Goal: Transaction & Acquisition: Download file/media

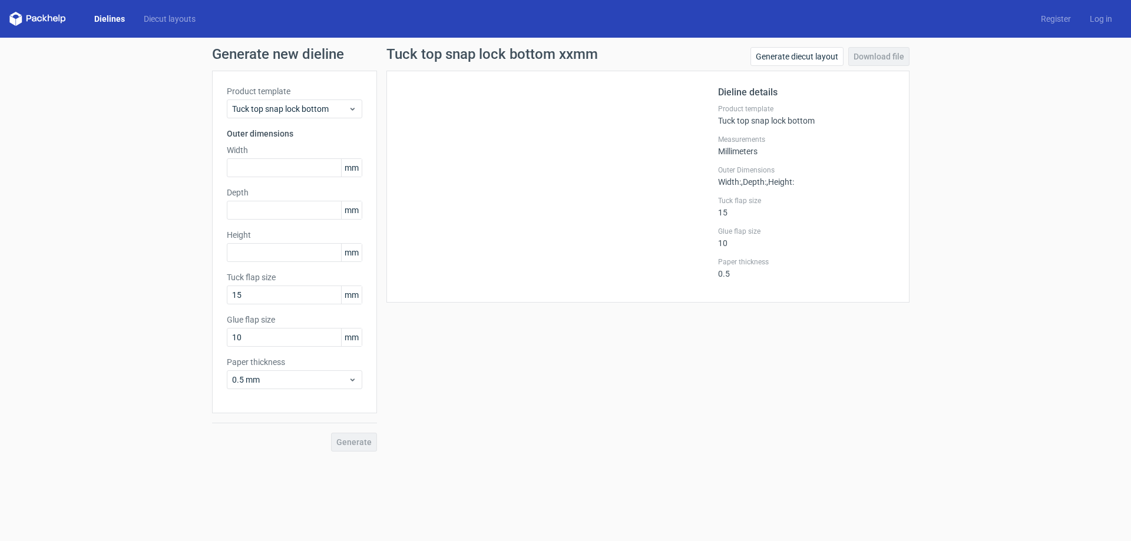
click at [98, 20] on link "Dielines" at bounding box center [109, 19] width 49 height 12
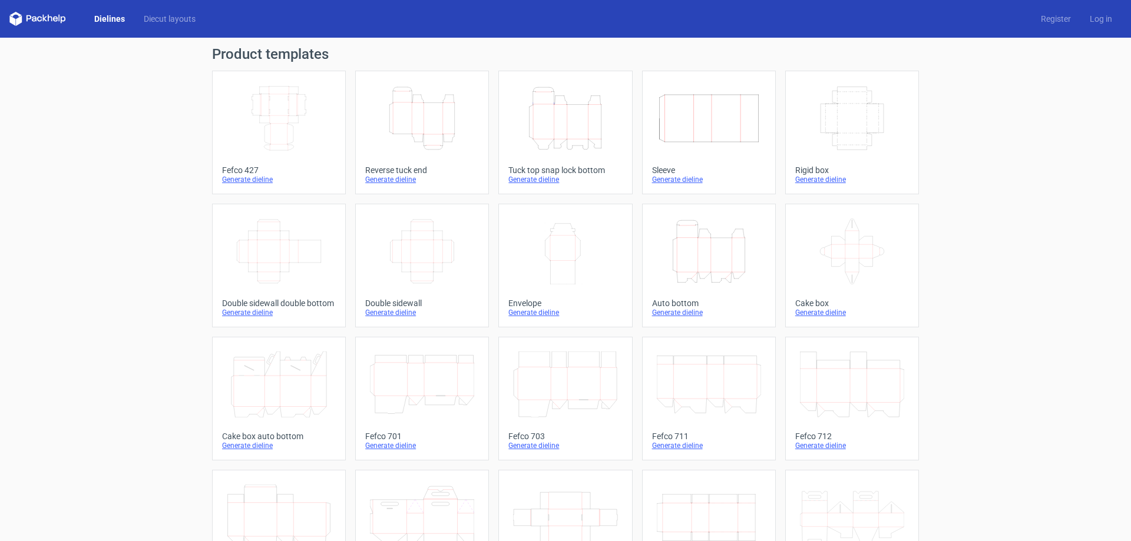
click at [276, 121] on icon "Width Depth Height" at bounding box center [279, 118] width 104 height 66
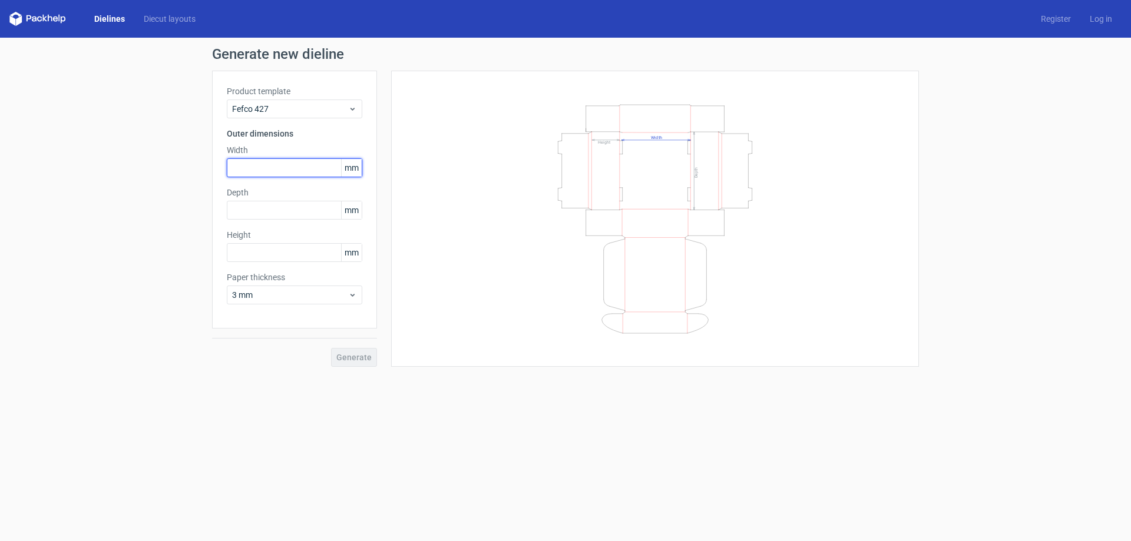
click at [302, 171] on input "text" at bounding box center [294, 167] width 135 height 19
type input "210"
click at [298, 209] on input "text" at bounding box center [294, 210] width 135 height 19
type input "160"
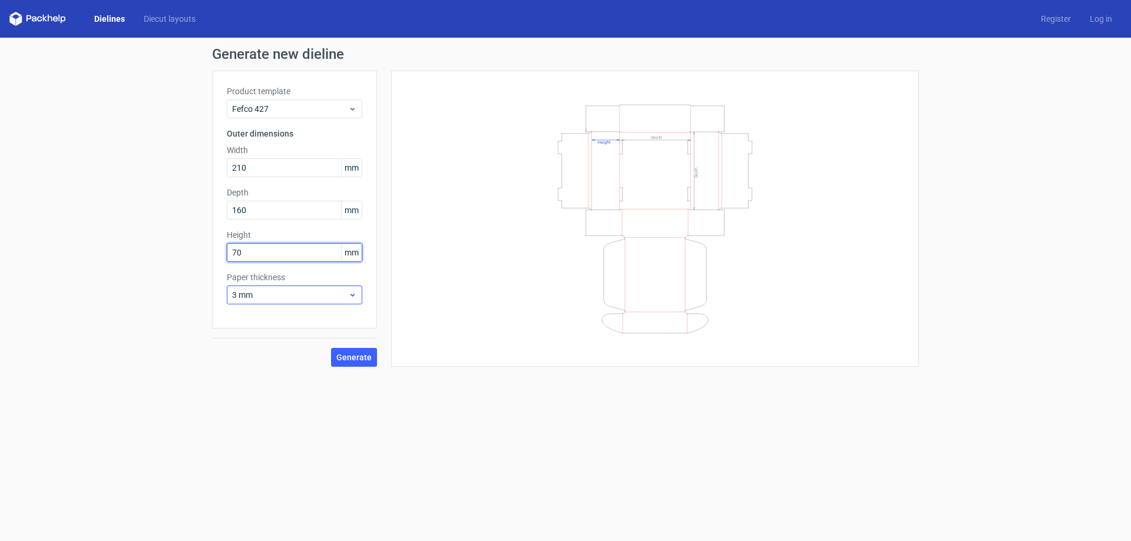
type input "70"
click at [350, 295] on icon at bounding box center [352, 294] width 9 height 9
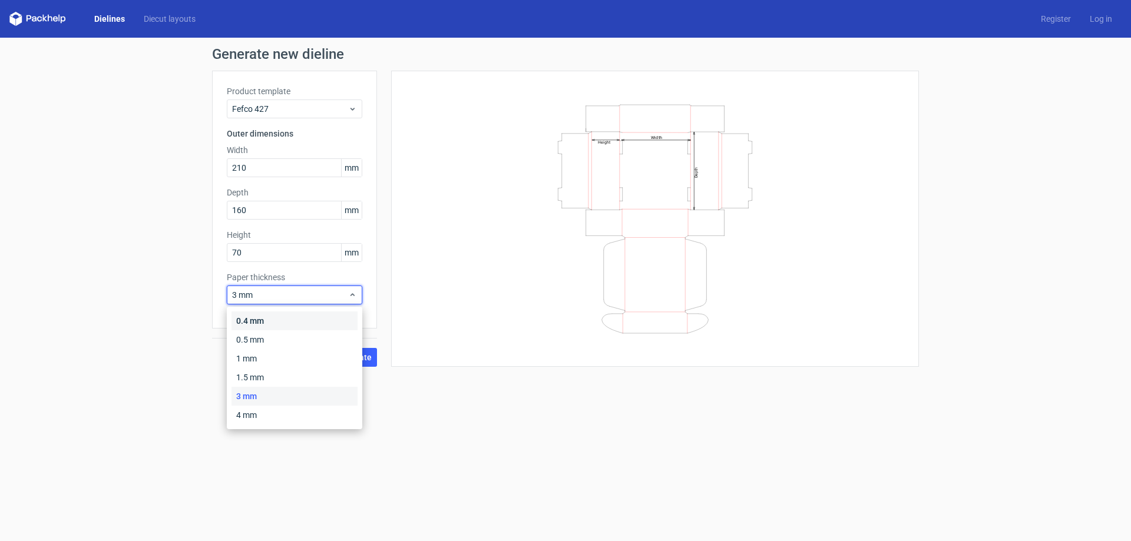
click at [317, 321] on div "0.4 mm" at bounding box center [294, 321] width 126 height 19
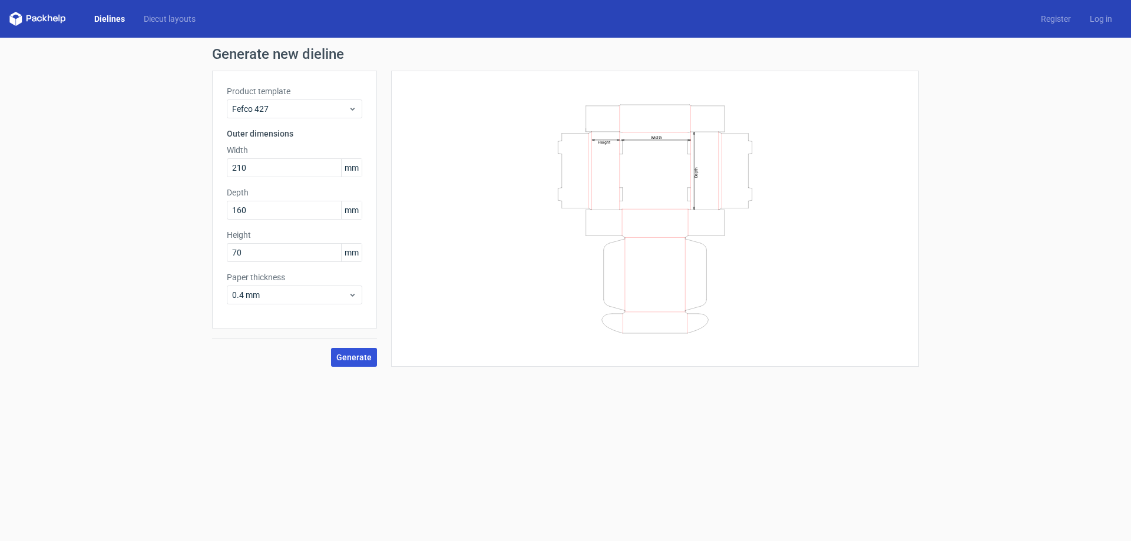
click at [372, 350] on button "Generate" at bounding box center [354, 357] width 46 height 19
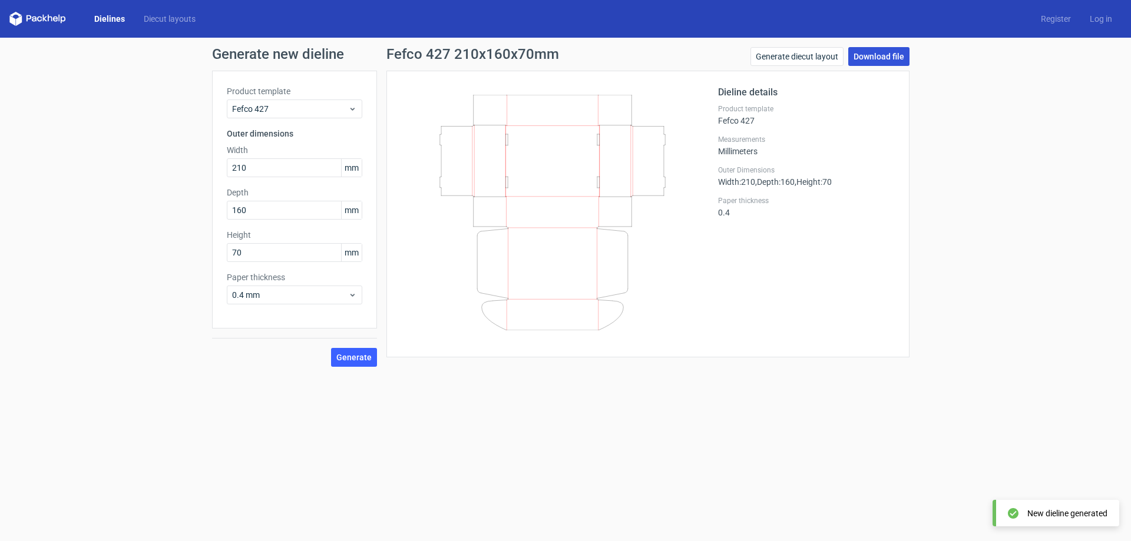
click at [898, 55] on link "Download file" at bounding box center [878, 56] width 61 height 19
